Goal: Task Accomplishment & Management: Manage account settings

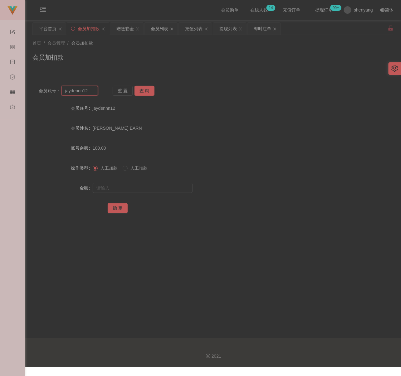
click at [94, 94] on input "jaydennn12" at bounding box center [79, 91] width 36 height 10
paste input "SSWT"
type input "SSWT"
click at [148, 91] on button "查 询" at bounding box center [144, 91] width 20 height 10
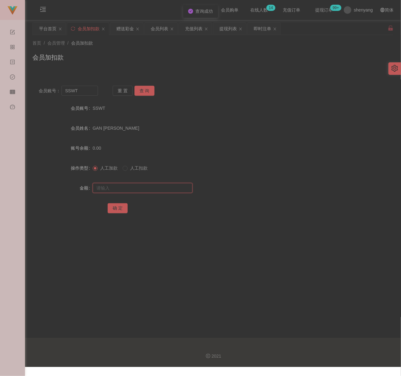
click at [142, 187] on input "text" at bounding box center [143, 188] width 100 height 10
click at [148, 188] on input "text" at bounding box center [143, 188] width 100 height 10
paste input "200"
type input "200"
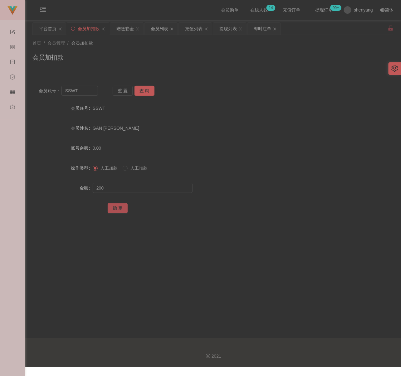
click at [117, 209] on button "确 定" at bounding box center [118, 208] width 20 height 10
click at [138, 50] on div "首页 / 会员管理 / 会员加扣款 / 会员加扣款" at bounding box center [212, 53] width 361 height 27
click at [92, 86] on input "SSWT" at bounding box center [79, 91] width 36 height 10
paste input "Ckwong"
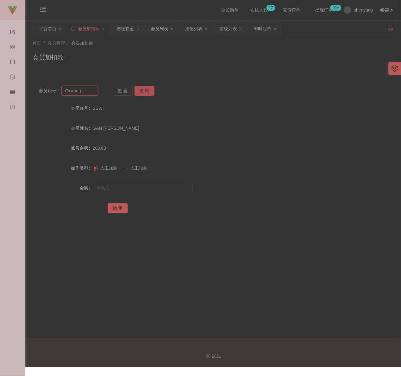
type input "Ckwong"
drag, startPoint x: 144, startPoint y: 90, endPoint x: 144, endPoint y: 95, distance: 4.7
click at [144, 90] on button "查 询" at bounding box center [144, 91] width 20 height 10
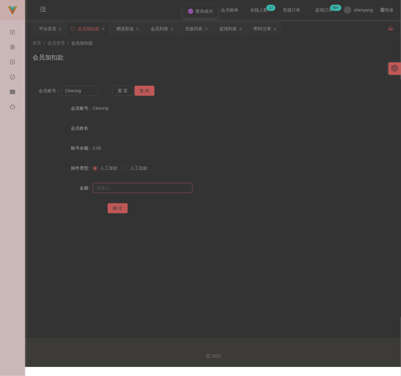
click at [144, 182] on div at bounding box center [198, 188] width 210 height 12
click at [143, 185] on input "text" at bounding box center [143, 188] width 100 height 10
click at [173, 188] on input "text" at bounding box center [143, 188] width 100 height 10
paste input "30"
type input "30"
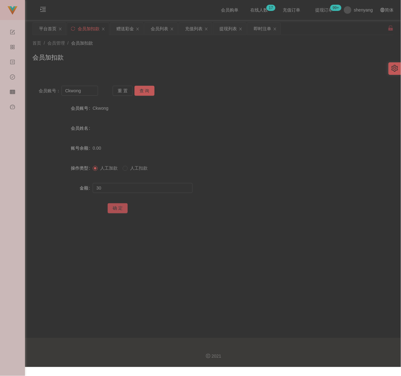
click at [121, 209] on button "确 定" at bounding box center [118, 208] width 20 height 10
